Goal: Information Seeking & Learning: Learn about a topic

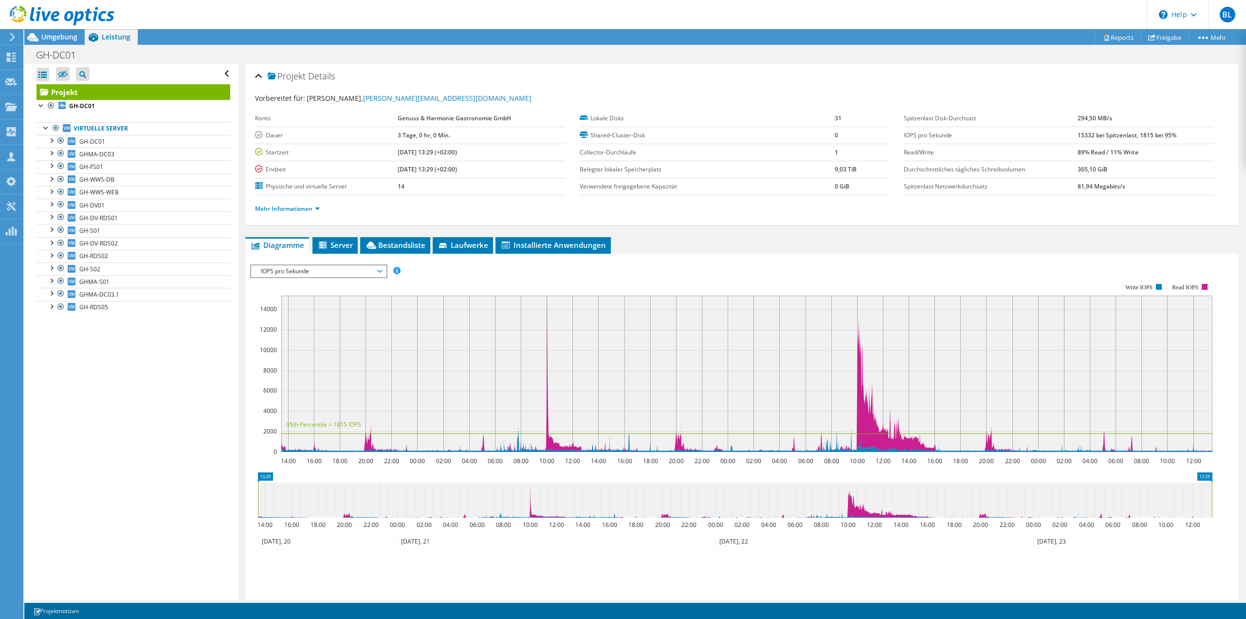
click at [187, 509] on div "Alle öffnen Alle schließen Ausgeschlossene Knoten verbergen Projektbaumfilter" at bounding box center [130, 332] width 213 height 536
click at [183, 496] on div "Alle öffnen Alle schließen Ausgeschlossene Knoten verbergen Projektbaumfilter" at bounding box center [130, 332] width 213 height 536
click at [46, 36] on span "Umgebung" at bounding box center [59, 36] width 36 height 9
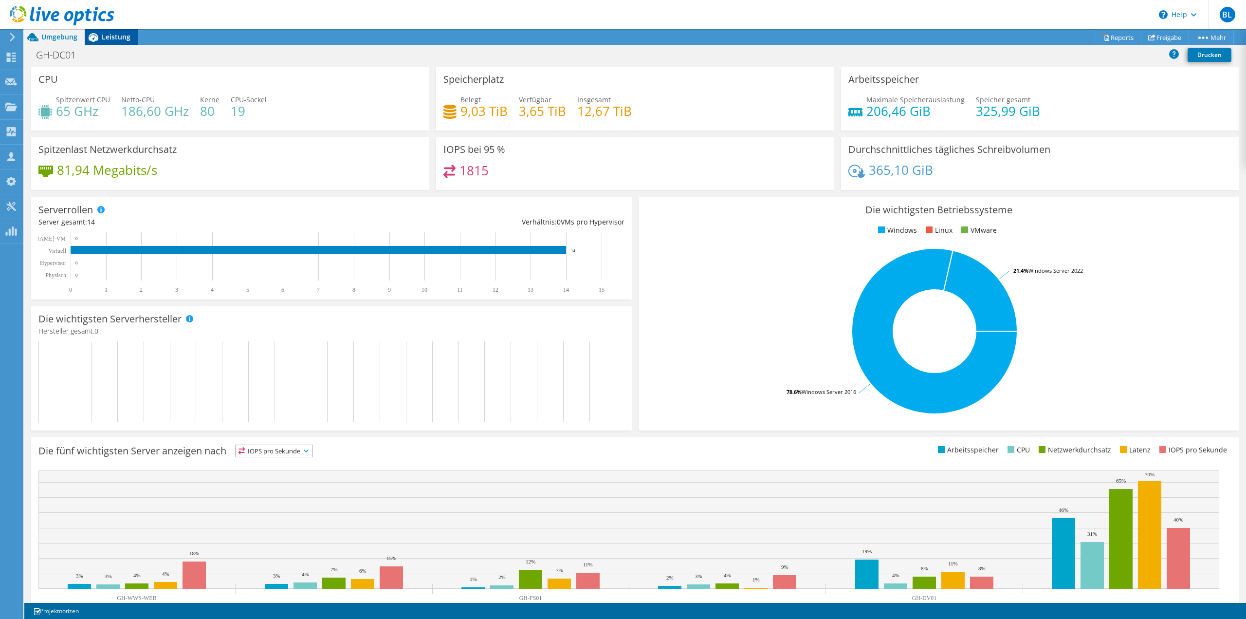
click at [128, 39] on span "Leistung" at bounding box center [116, 36] width 29 height 9
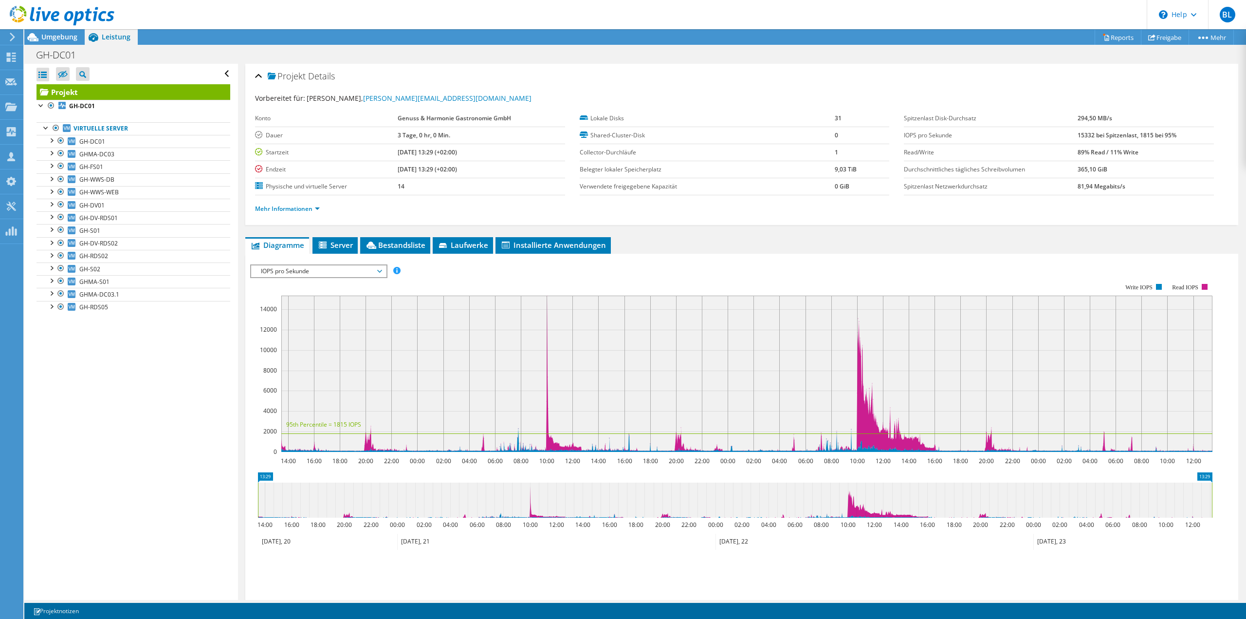
click at [99, 414] on div "Alle öffnen Alle schließen Ausgeschlossene Knoten verbergen Projektbaumfilter" at bounding box center [130, 332] width 213 height 536
click at [187, 395] on div "Alle öffnen Alle schließen Ausgeschlossene Knoten verbergen Projektbaumfilter" at bounding box center [130, 332] width 213 height 536
drag, startPoint x: 81, startPoint y: 322, endPoint x: 81, endPoint y: 337, distance: 14.6
click at [81, 324] on div "Alle öffnen Alle schließen Ausgeschlossene Knoten verbergen Projektbaumfilter" at bounding box center [130, 332] width 213 height 536
drag, startPoint x: 543, startPoint y: 278, endPoint x: 562, endPoint y: 290, distance: 22.5
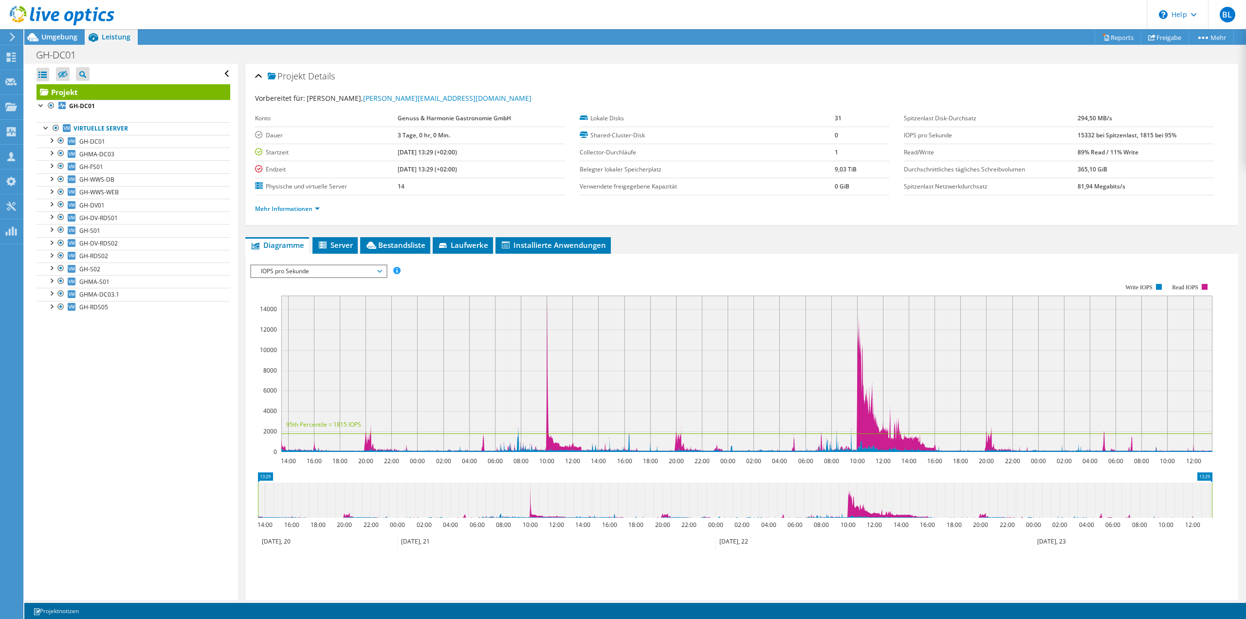
click at [542, 279] on rect at bounding box center [731, 367] width 962 height 195
click at [86, 409] on div "Alle öffnen Alle schließen Ausgeschlossene Knoten verbergen Projektbaumfilter" at bounding box center [130, 332] width 213 height 536
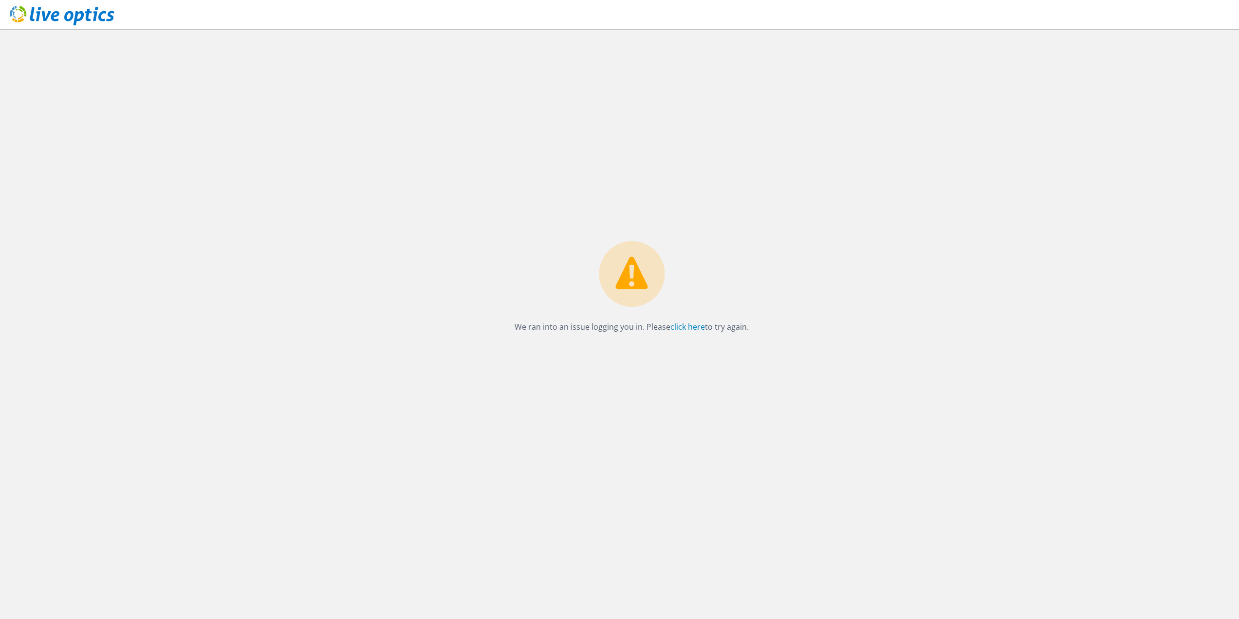
click at [67, 15] on use at bounding box center [62, 15] width 105 height 19
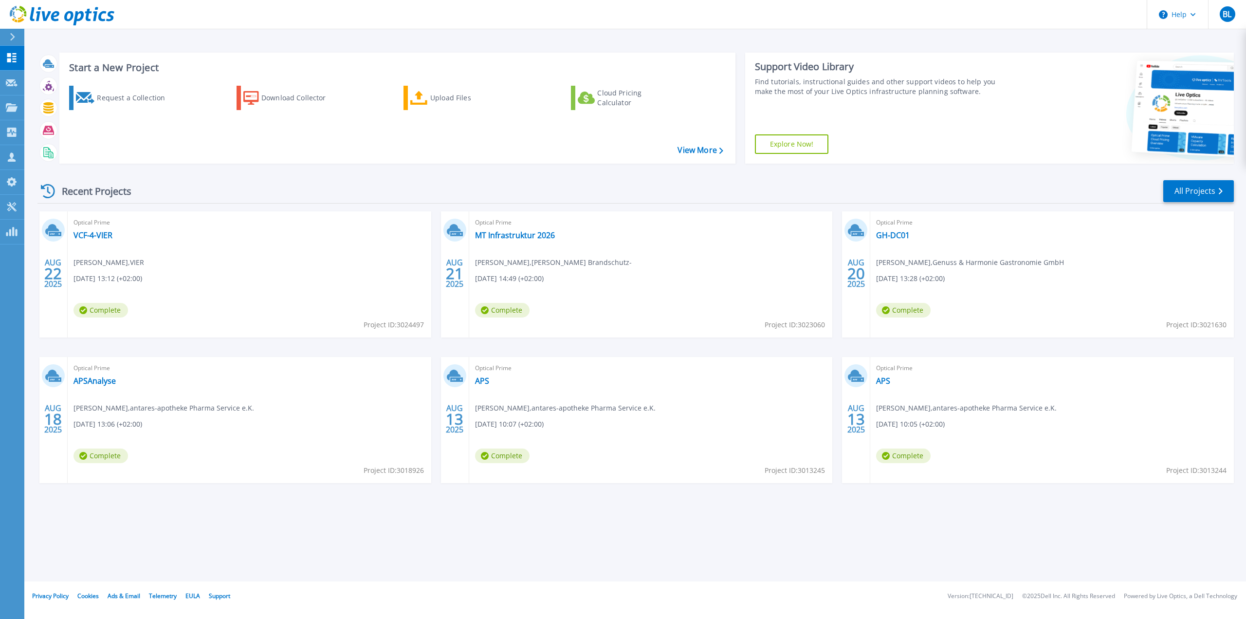
click at [353, 294] on div "Optical Prime VCF-4-VIER Stephan Beck , VIER 08.22.2025, 13:12 (+02:00) Complet…" at bounding box center [250, 274] width 364 height 126
click at [587, 459] on div "Optical Prime APS Mario Gielsdorf , antares-apotheke Pharma Service e.K. 08.13.…" at bounding box center [651, 420] width 364 height 126
click at [178, 239] on div "Optical Prime VCF-4-VIER Stephan Beck , VIER 08.22.2025, 13:12 (+02:00) Complet…" at bounding box center [250, 274] width 364 height 126
